Goal: Check status: Check status

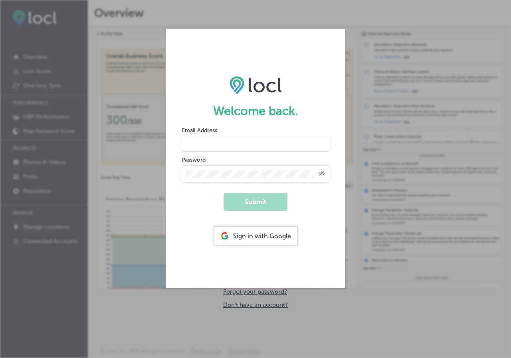
type input "[EMAIL_ADDRESS][DOMAIN_NAME]"
click at [254, 200] on button "Submit" at bounding box center [256, 202] width 64 height 18
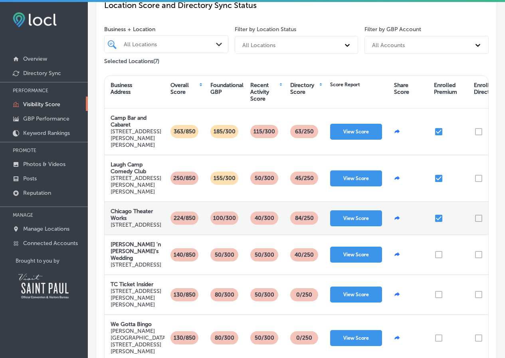
scroll to position [40, 0]
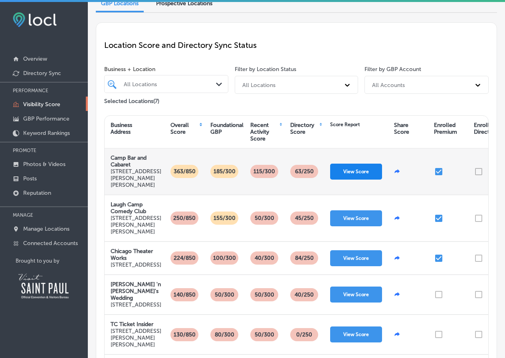
click at [343, 164] on button "View Score" at bounding box center [356, 172] width 52 height 16
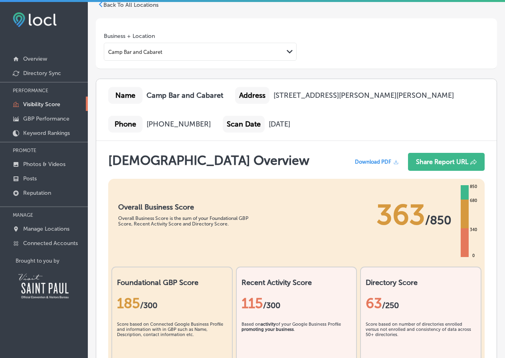
scroll to position [80, 0]
